Goal: Task Accomplishment & Management: Manage account settings

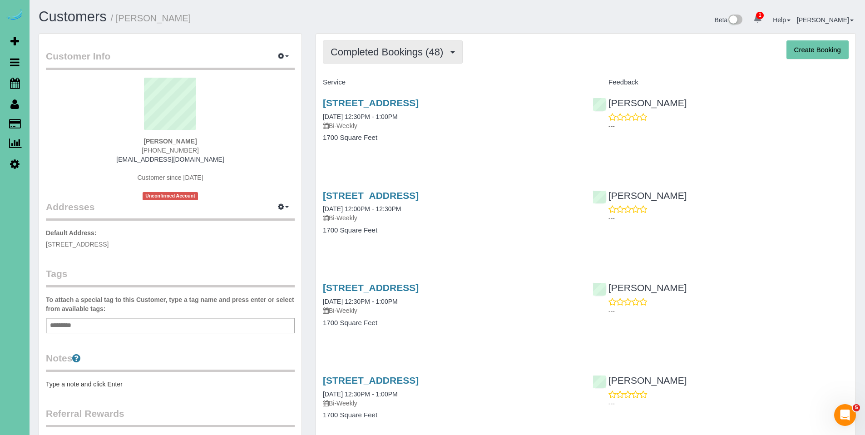
click at [378, 50] on span "Completed Bookings (48)" at bounding box center [389, 51] width 117 height 11
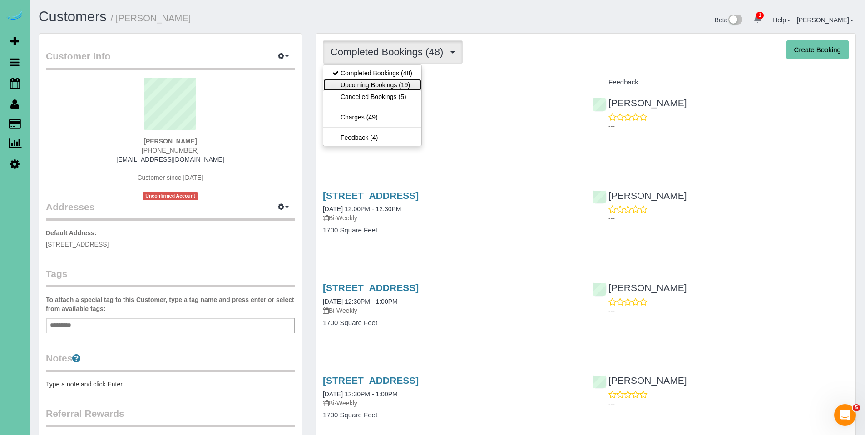
click at [370, 81] on link "Upcoming Bookings (19)" at bounding box center [372, 85] width 98 height 12
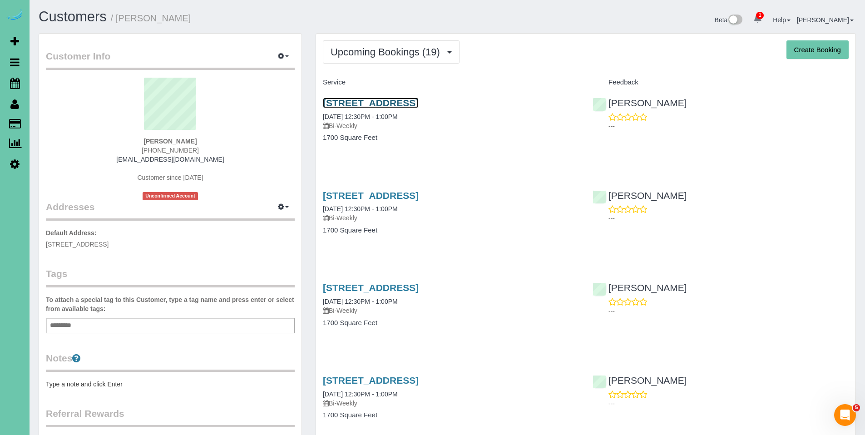
click at [400, 104] on link "14924 Polk Street, Omaha, NE 68137" at bounding box center [371, 103] width 96 height 10
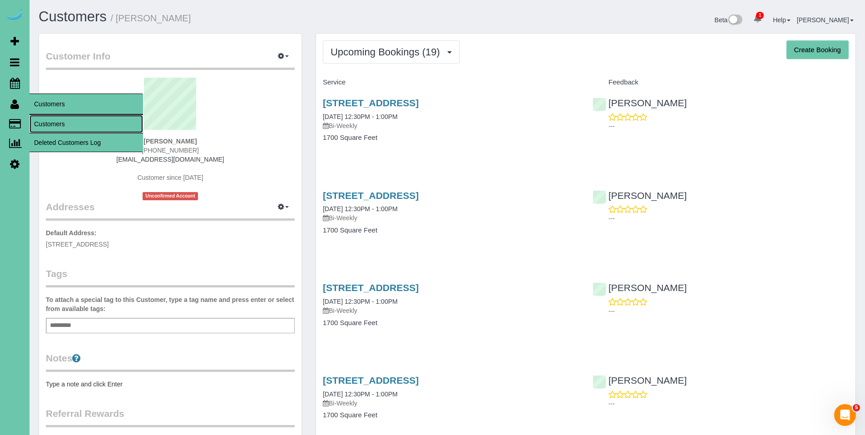
click at [41, 121] on link "Customers" at bounding box center [87, 124] width 114 height 18
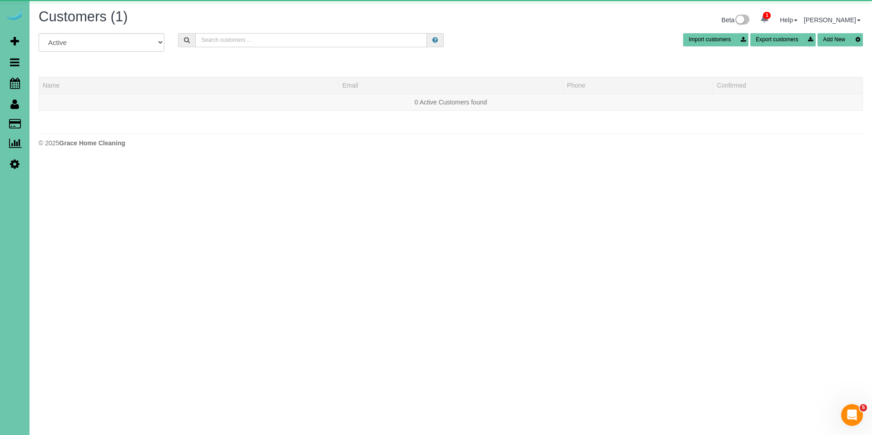
click at [220, 39] on input "text" at bounding box center [311, 40] width 232 height 14
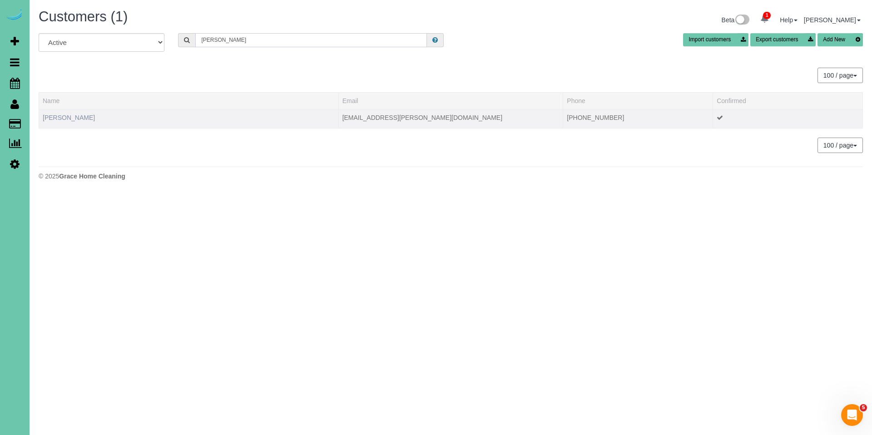
type input "bob ren"
click at [56, 117] on link "Bob Rensing" at bounding box center [69, 117] width 52 height 7
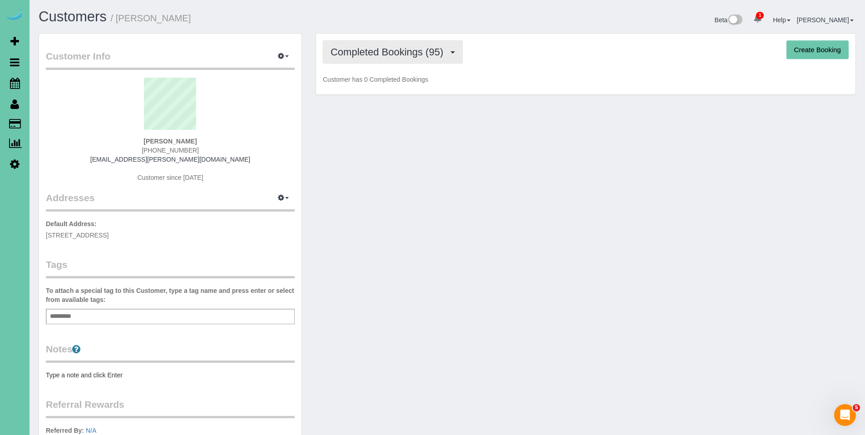
click at [389, 51] on span "Completed Bookings (95)" at bounding box center [389, 51] width 117 height 11
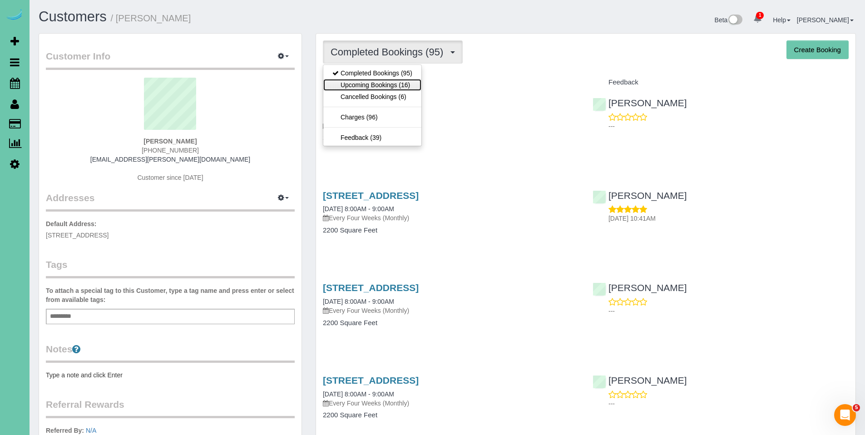
click at [384, 79] on link "Upcoming Bookings (16)" at bounding box center [372, 85] width 98 height 12
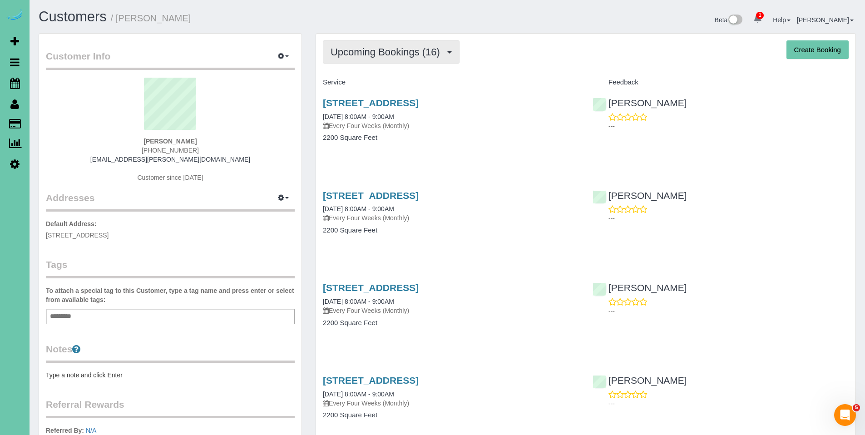
click at [379, 59] on button "Upcoming Bookings (16)" at bounding box center [391, 51] width 137 height 23
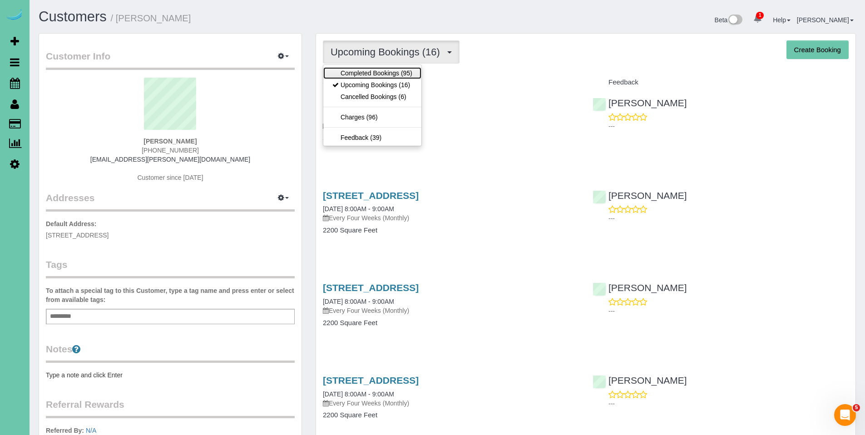
click at [376, 76] on link "Completed Bookings (95)" at bounding box center [372, 73] width 98 height 12
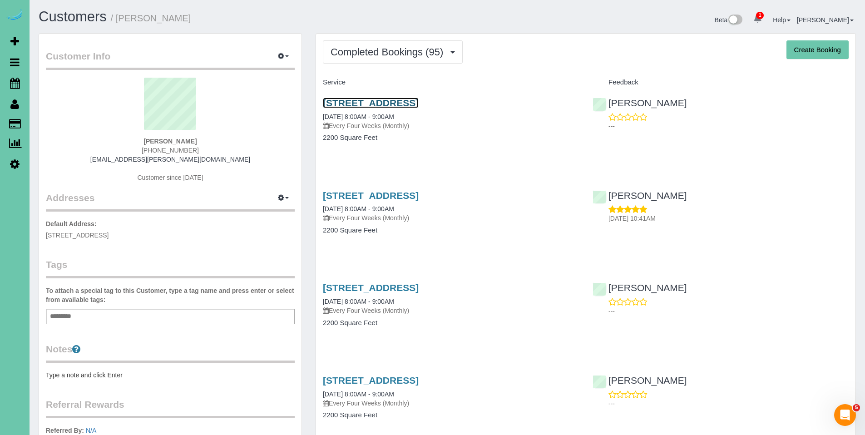
click at [387, 103] on link "2515 S 105th Avenue, Omaha, NE 68124" at bounding box center [371, 103] width 96 height 10
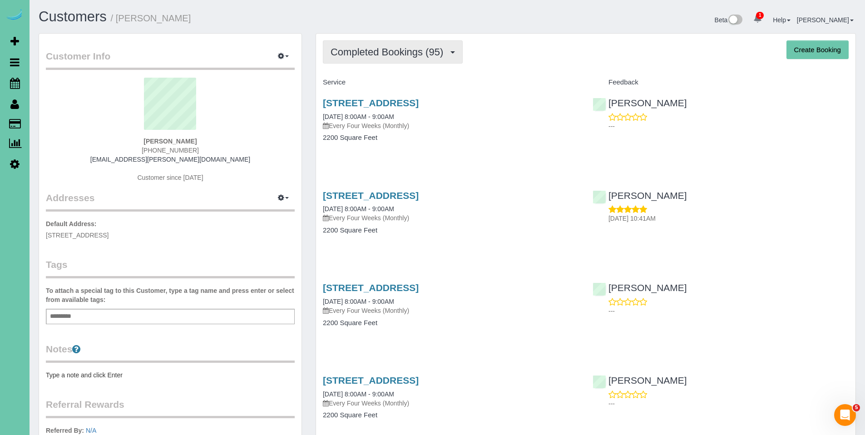
click at [375, 51] on span "Completed Bookings (95)" at bounding box center [389, 51] width 117 height 11
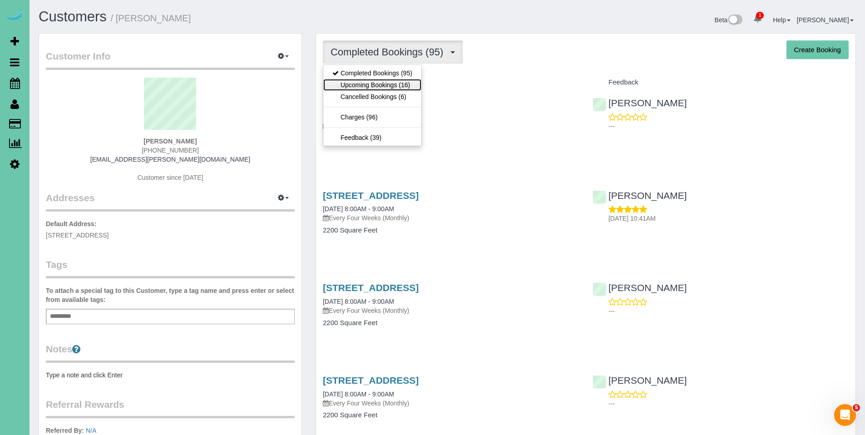
click at [369, 87] on link "Upcoming Bookings (16)" at bounding box center [372, 85] width 98 height 12
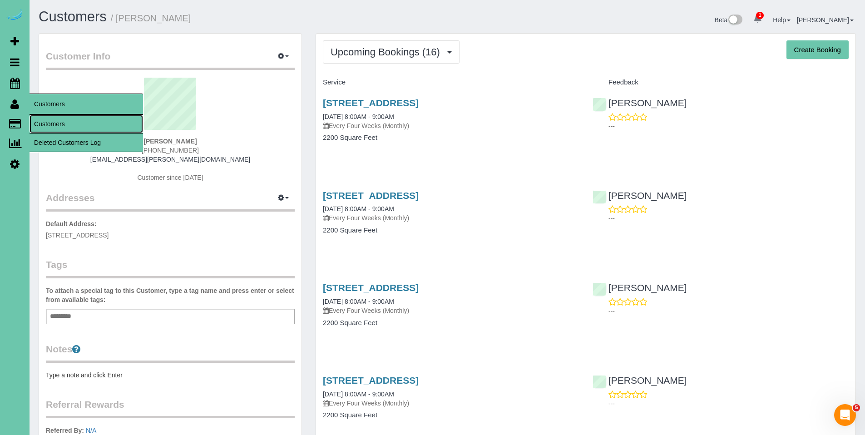
click at [49, 122] on link "Customers" at bounding box center [87, 124] width 114 height 18
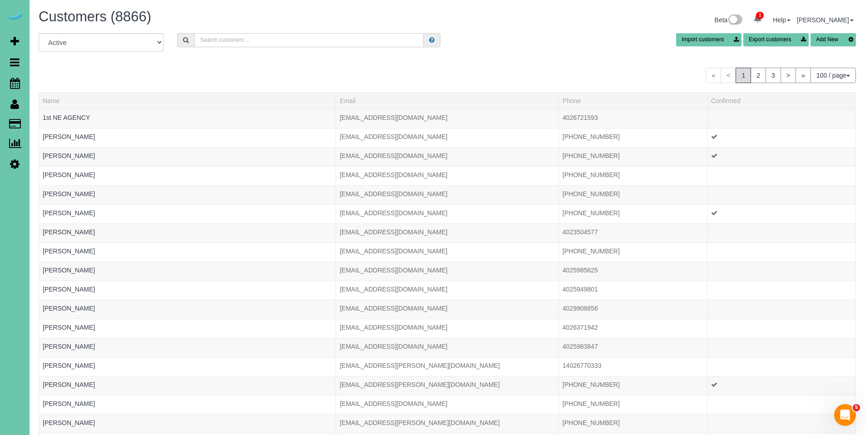
click at [262, 35] on input "text" at bounding box center [308, 40] width 229 height 14
type input "D"
type input "R"
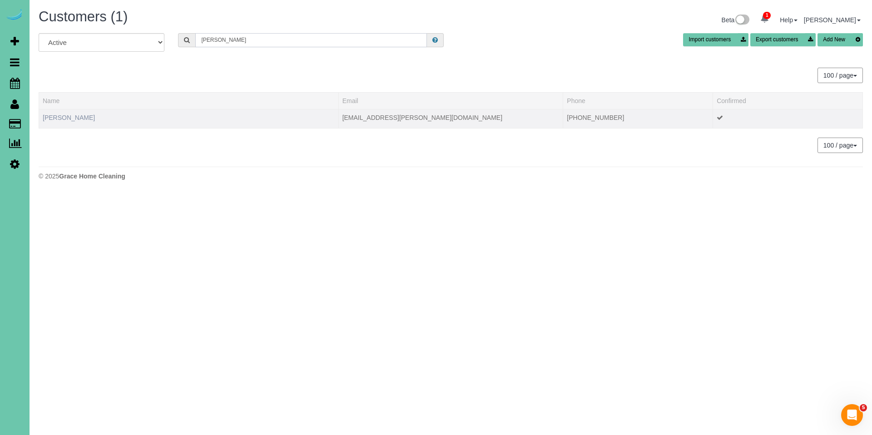
type input "Bob r"
click at [66, 118] on link "Bob Rensing" at bounding box center [69, 117] width 52 height 7
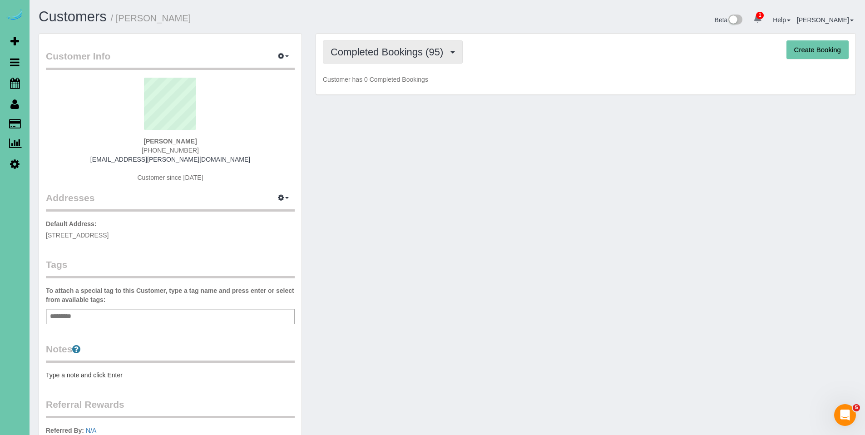
click at [389, 55] on span "Completed Bookings (95)" at bounding box center [389, 51] width 117 height 11
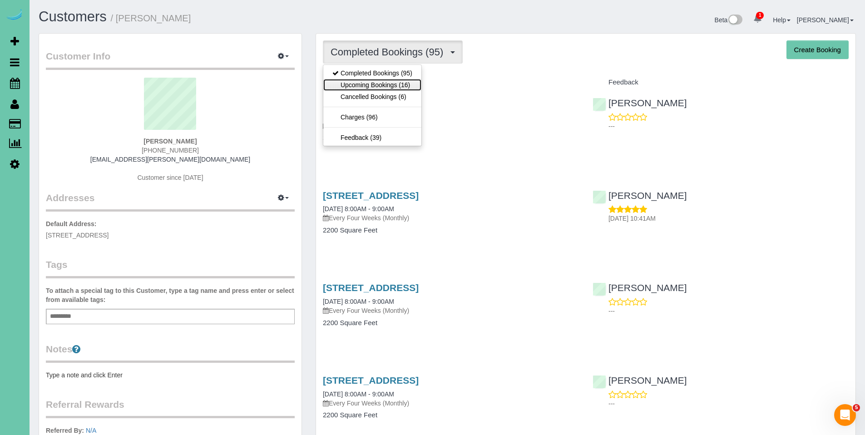
click at [367, 83] on link "Upcoming Bookings (16)" at bounding box center [372, 85] width 98 height 12
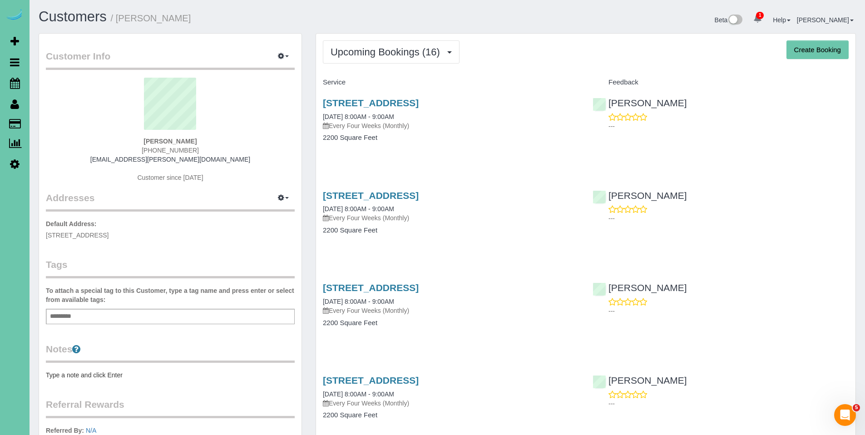
click at [394, 54] on span "Upcoming Bookings (16)" at bounding box center [388, 51] width 114 height 11
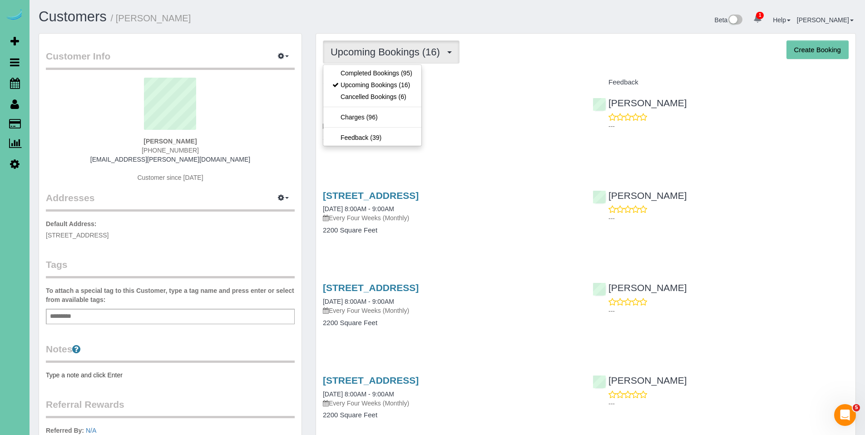
drag, startPoint x: 529, startPoint y: 90, endPoint x: 518, endPoint y: 90, distance: 10.5
click at [529, 90] on div "2515 S 105th Avenue, Omaha, NE 68124 10/02/2025 8:00AM - 9:00AM Every Four Week…" at bounding box center [451, 125] width 270 height 70
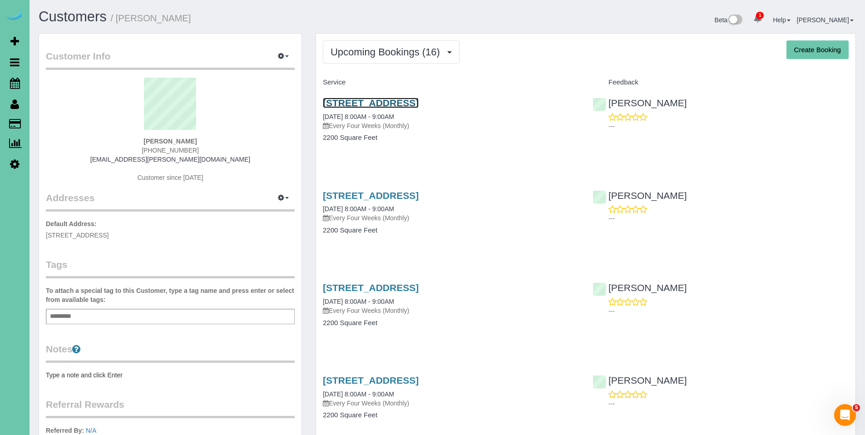
click at [405, 103] on link "2515 S 105th Avenue, Omaha, NE 68124" at bounding box center [371, 103] width 96 height 10
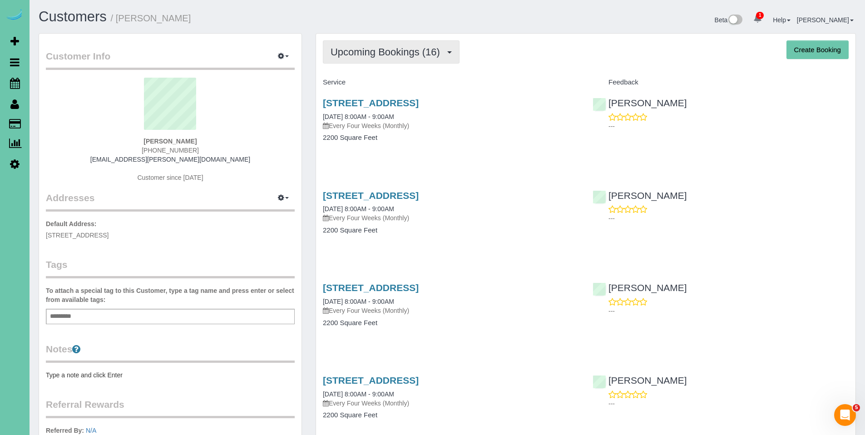
click at [367, 56] on span "Upcoming Bookings (16)" at bounding box center [388, 51] width 114 height 11
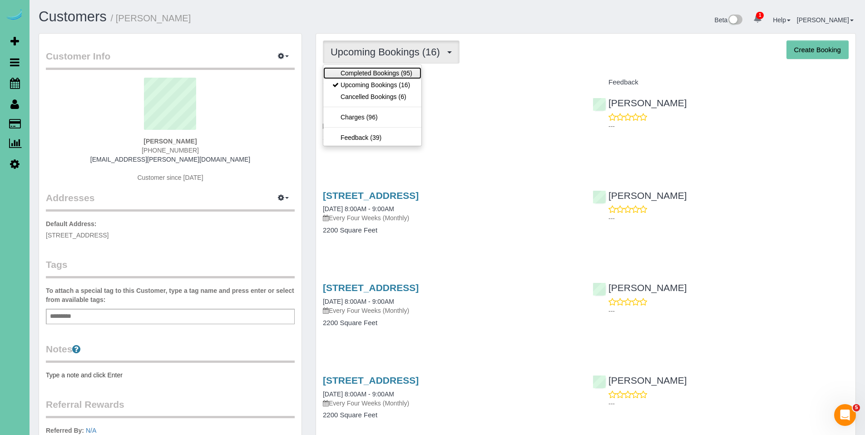
click at [367, 68] on link "Completed Bookings (95)" at bounding box center [372, 73] width 98 height 12
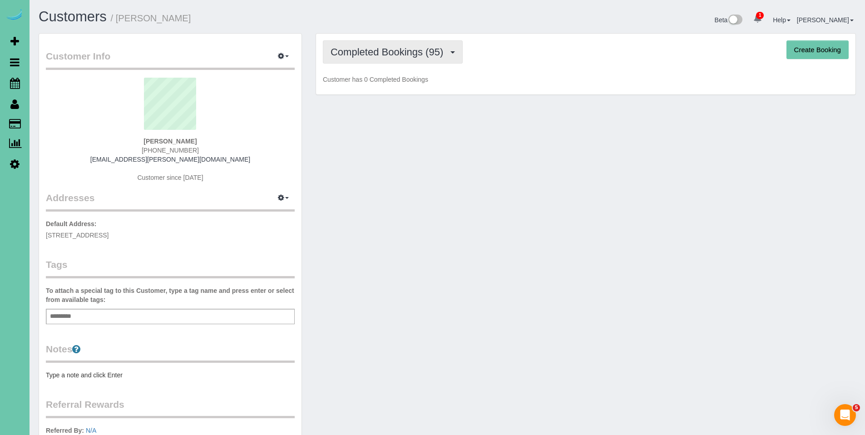
click at [407, 53] on span "Completed Bookings (95)" at bounding box center [389, 51] width 117 height 11
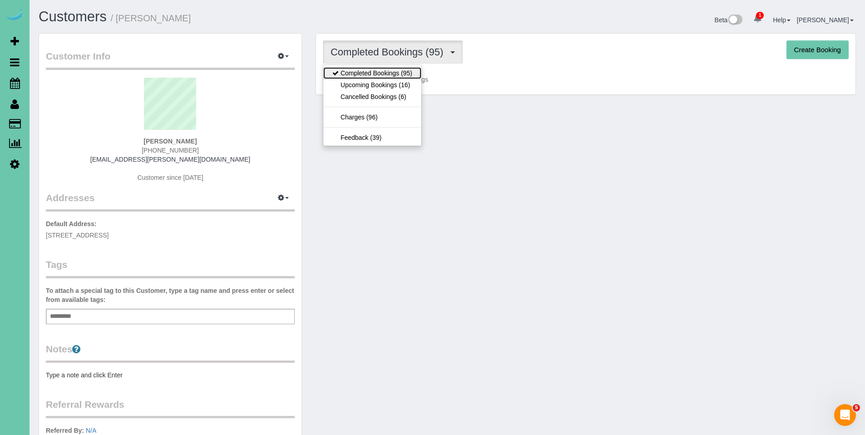
click at [381, 72] on link "Completed Bookings (95)" at bounding box center [372, 73] width 98 height 12
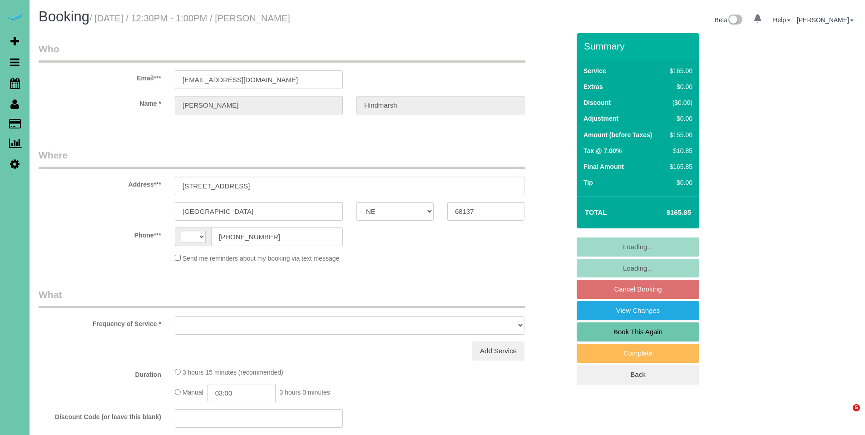
select select "NE"
select select "string:[GEOGRAPHIC_DATA]"
select select "object:655"
select select "string:fspay-f9df9749-ddeb-4d72-8833-351f267a2e92"
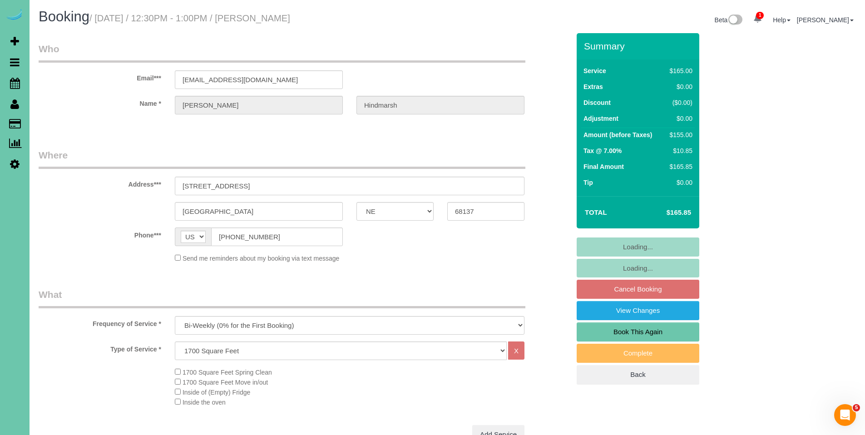
select select "object:659"
select select "number:36"
select select "number:42"
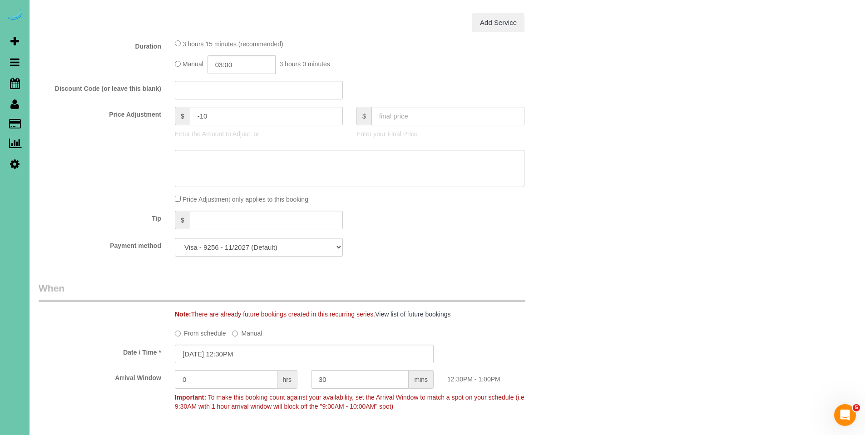
scroll to position [425, 0]
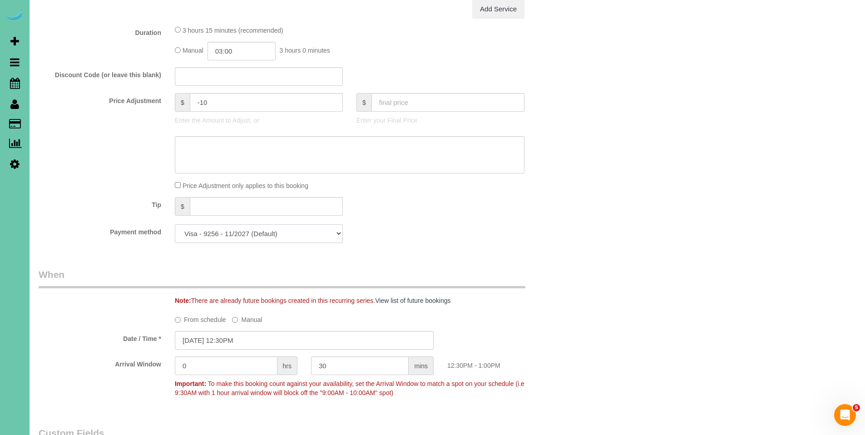
click at [294, 235] on select "Visa - 9256 - 11/2027 (Default) Add Credit Card ─────────────── Cash Check Payp…" at bounding box center [259, 233] width 168 height 19
select select "string:check"
click at [175, 224] on select "Visa - 9256 - 11/2027 (Default) Add Credit Card ─────────────── Cash Check Payp…" at bounding box center [259, 233] width 168 height 19
click at [457, 153] on textarea at bounding box center [350, 154] width 350 height 37
click at [363, 148] on textarea at bounding box center [350, 154] width 350 height 37
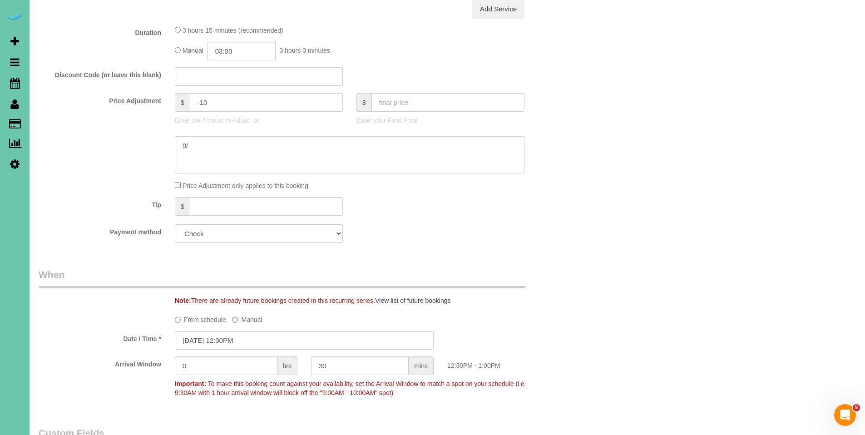
click at [283, 153] on textarea at bounding box center [350, 154] width 350 height 37
click at [474, 143] on textarea at bounding box center [350, 154] width 350 height 37
type textarea "9/22/2025 - Credit Card was compromised will contact us with new card"
click at [651, 158] on div "Who Email*** hhindmarsh@centurylink.net Name * Holly Hindmarsh Where Address***…" at bounding box center [447, 268] width 817 height 1320
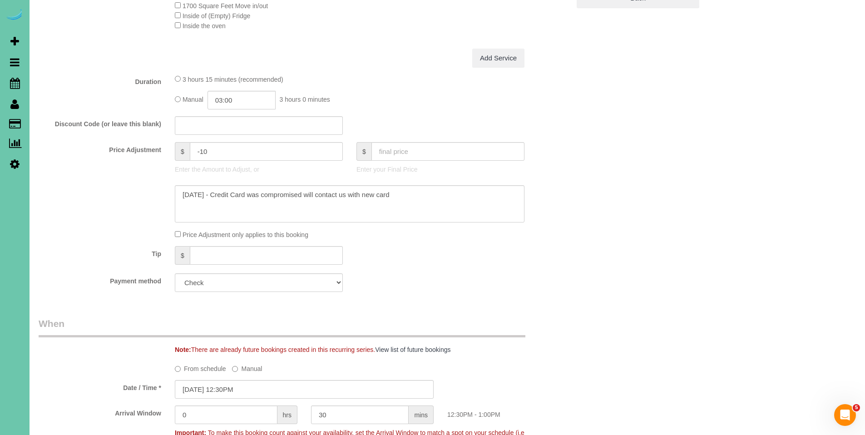
scroll to position [63, 0]
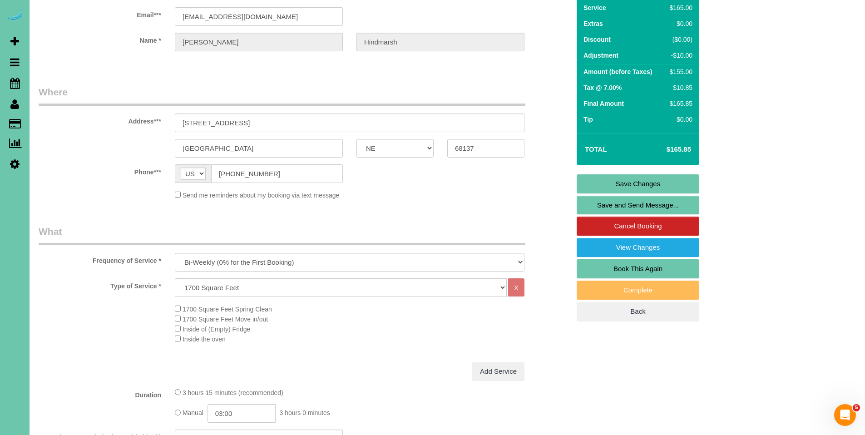
click at [640, 179] on link "Save Changes" at bounding box center [638, 183] width 123 height 19
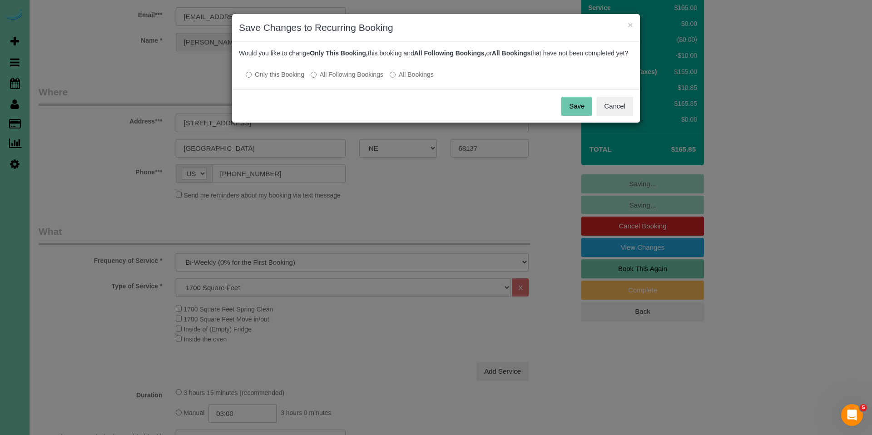
click at [574, 110] on button "Save" at bounding box center [576, 106] width 31 height 19
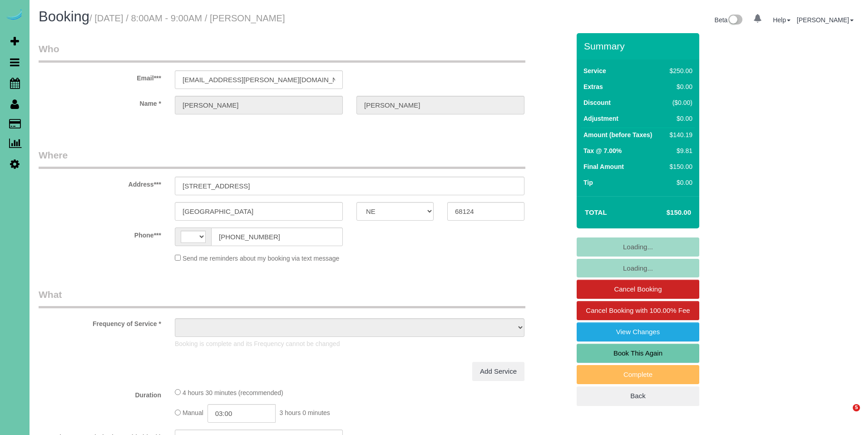
select select "NE"
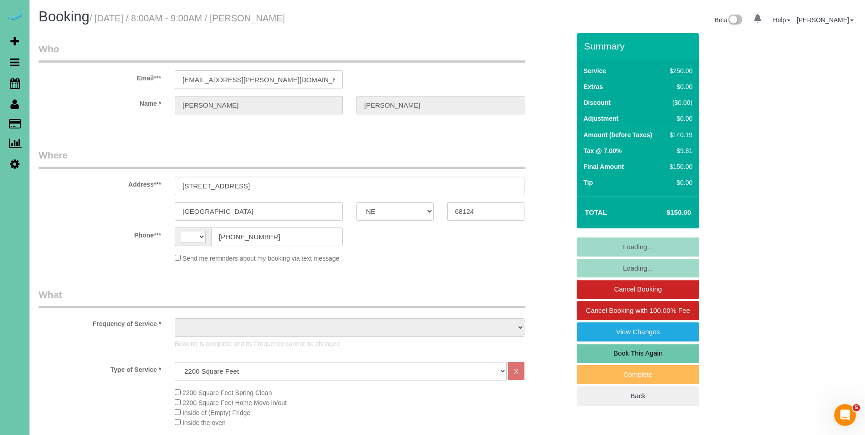
select select "object:475"
select select "string:fspay-fc3da4e3-0f4f-434e-8655-f2ba427e6719"
select select "object:919"
select select "string:[GEOGRAPHIC_DATA]"
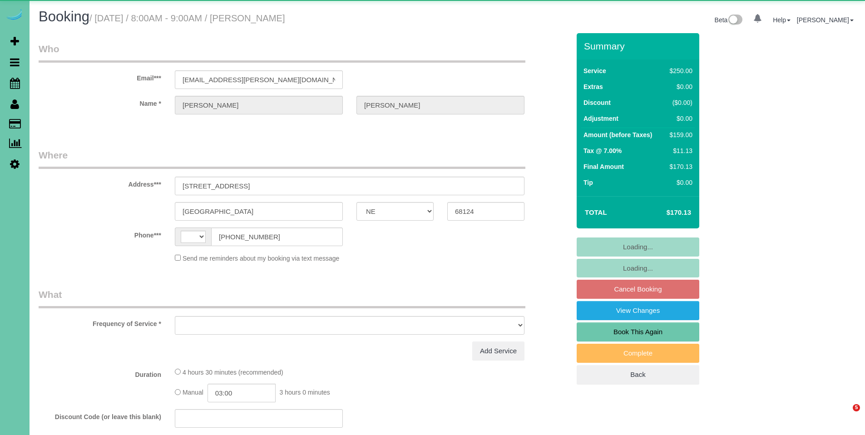
select select "NE"
select select "object:373"
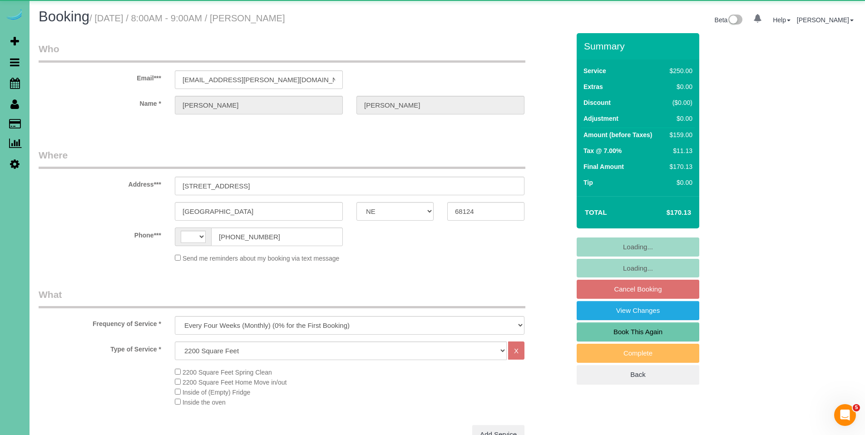
select select "string:[GEOGRAPHIC_DATA]"
select select "string:fspay-fc3da4e3-0f4f-434e-8655-f2ba427e6719"
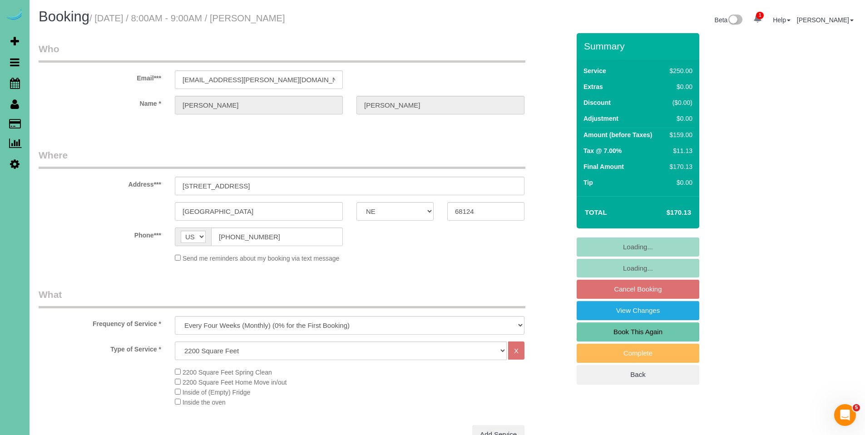
select select "object:908"
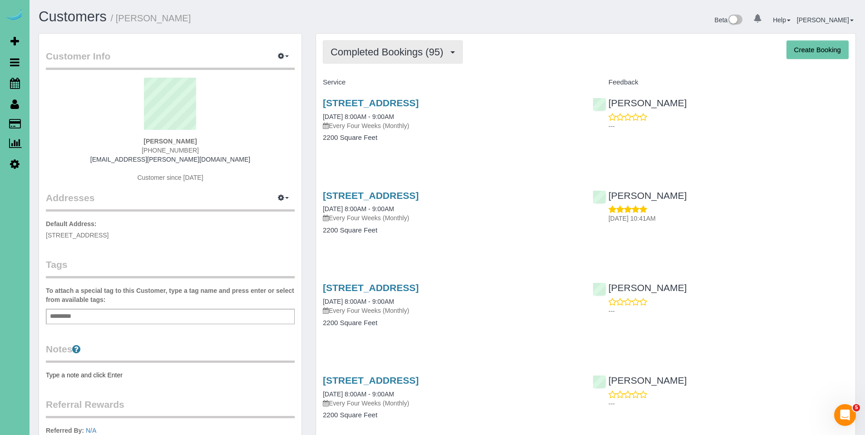
click at [381, 56] on span "Completed Bookings (95)" at bounding box center [389, 51] width 117 height 11
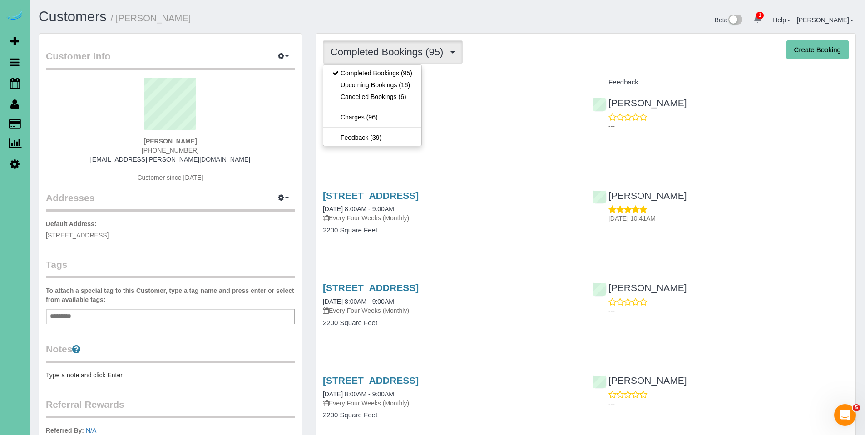
click at [478, 56] on div "Completed Bookings (95) Completed Bookings (95) Upcoming Bookings (16) Cancelle…" at bounding box center [586, 51] width 526 height 23
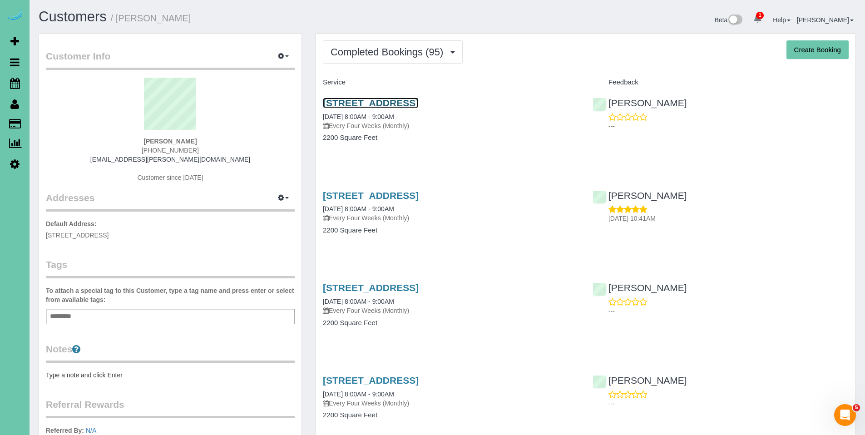
click at [375, 99] on link "2515 S 105th Avenue, Omaha, NE 68124" at bounding box center [371, 103] width 96 height 10
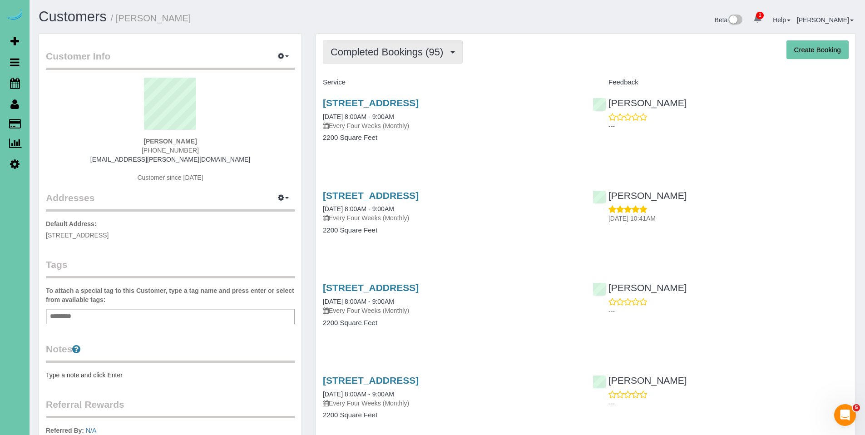
click at [375, 53] on span "Completed Bookings (95)" at bounding box center [389, 51] width 117 height 11
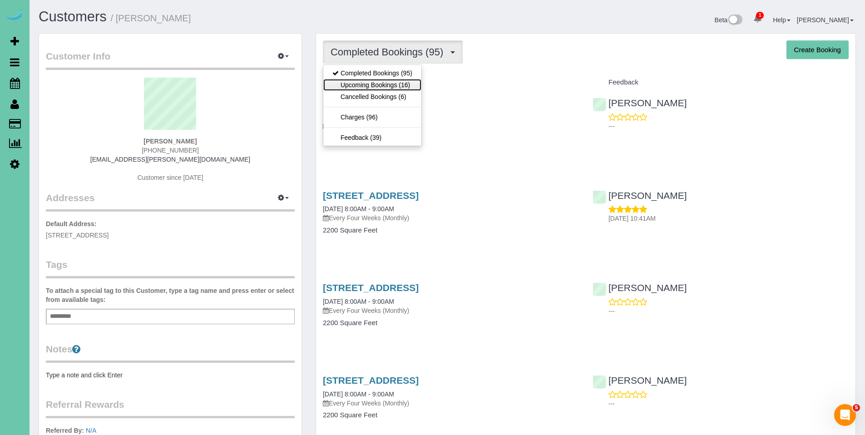
click at [373, 80] on link "Upcoming Bookings (16)" at bounding box center [372, 85] width 98 height 12
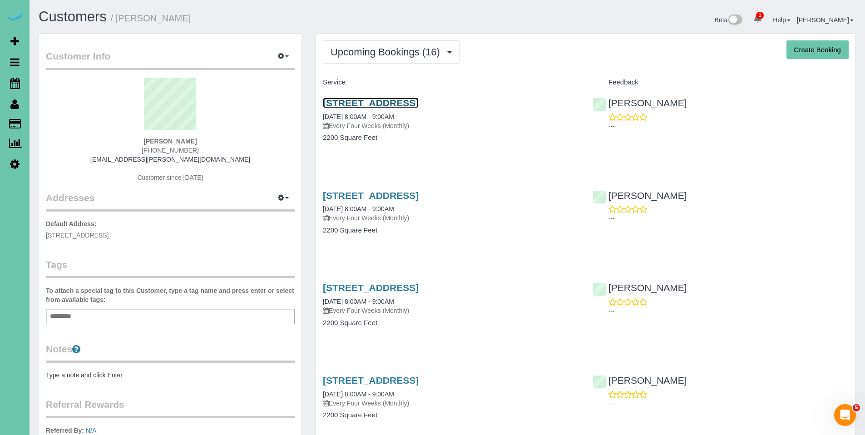
click at [377, 103] on link "2515 S 105th Avenue, Omaha, NE 68124" at bounding box center [371, 103] width 96 height 10
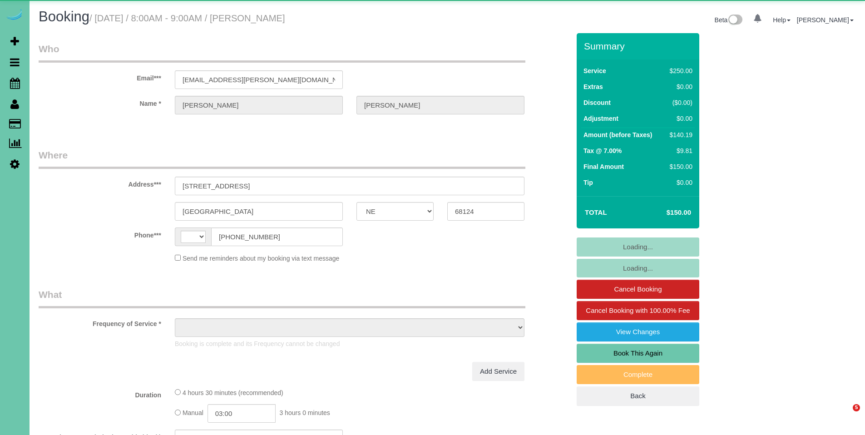
select select "NE"
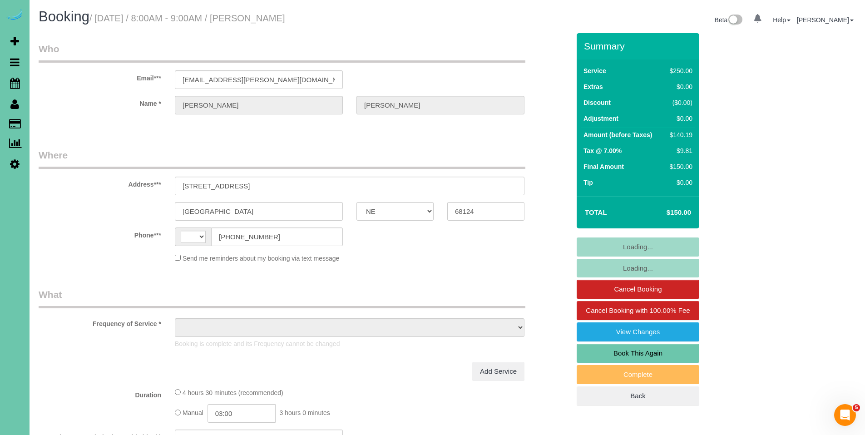
select select "string:[GEOGRAPHIC_DATA]"
select select "object:635"
select select "string:fspay-fc3da4e3-0f4f-434e-8655-f2ba427e6719"
select select "object:693"
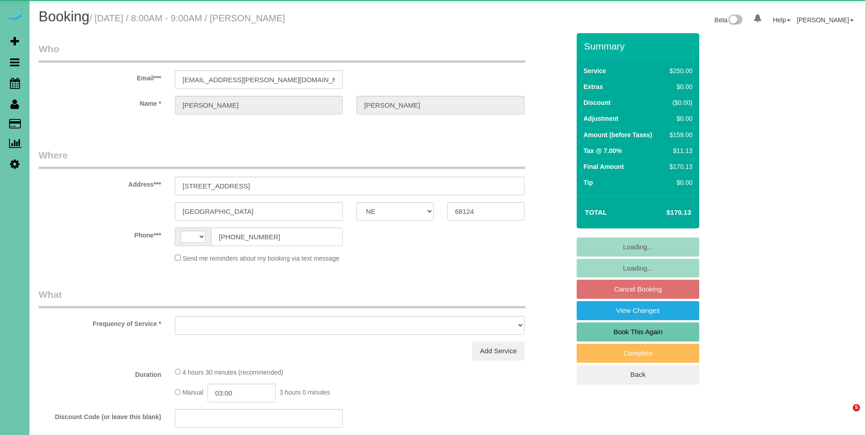
select select "NE"
select select "string:[GEOGRAPHIC_DATA]"
select select "object:376"
select select "string:fspay-fc3da4e3-0f4f-434e-8655-f2ba427e6719"
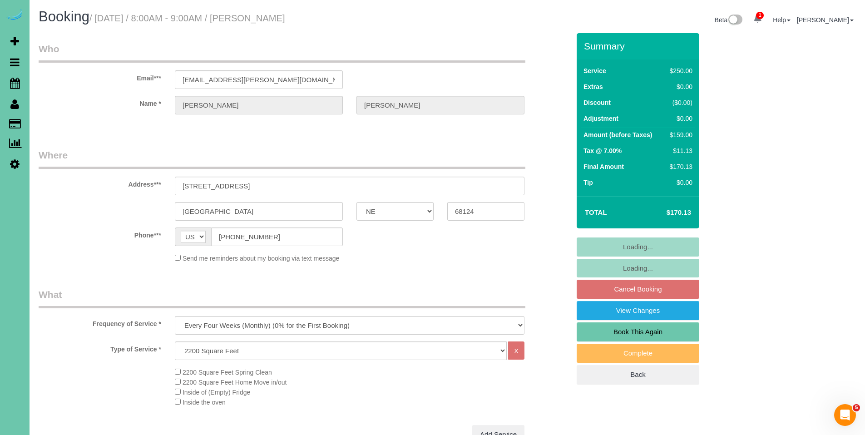
select select "object:895"
